Goal: Information Seeking & Learning: Learn about a topic

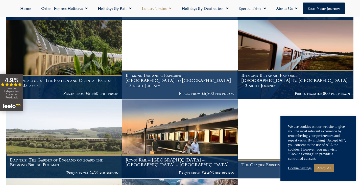
scroll to position [268, 0]
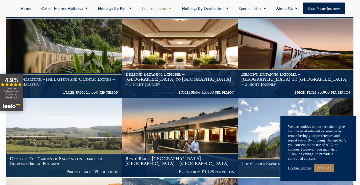
click at [305, 168] on link "Cookie Settings" at bounding box center [300, 168] width 24 height 5
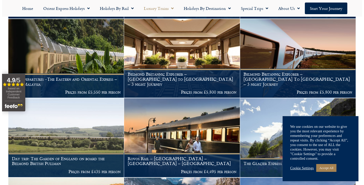
scroll to position [268, 0]
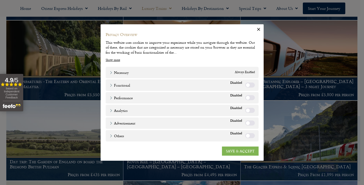
click at [240, 152] on link "SAVE & ACCEPT" at bounding box center [240, 150] width 37 height 9
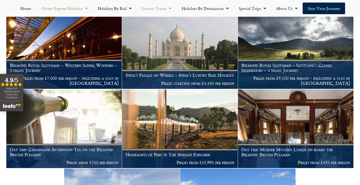
scroll to position [673, 0]
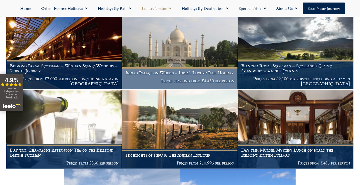
click at [151, 73] on h1 "India’s Palace on Wheels – India’s Luxury Rail Holiday" at bounding box center [180, 72] width 109 height 5
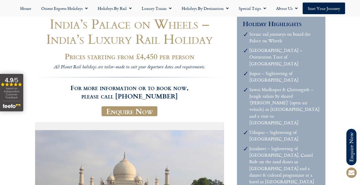
scroll to position [49, 0]
